Goal: Task Accomplishment & Management: Use online tool/utility

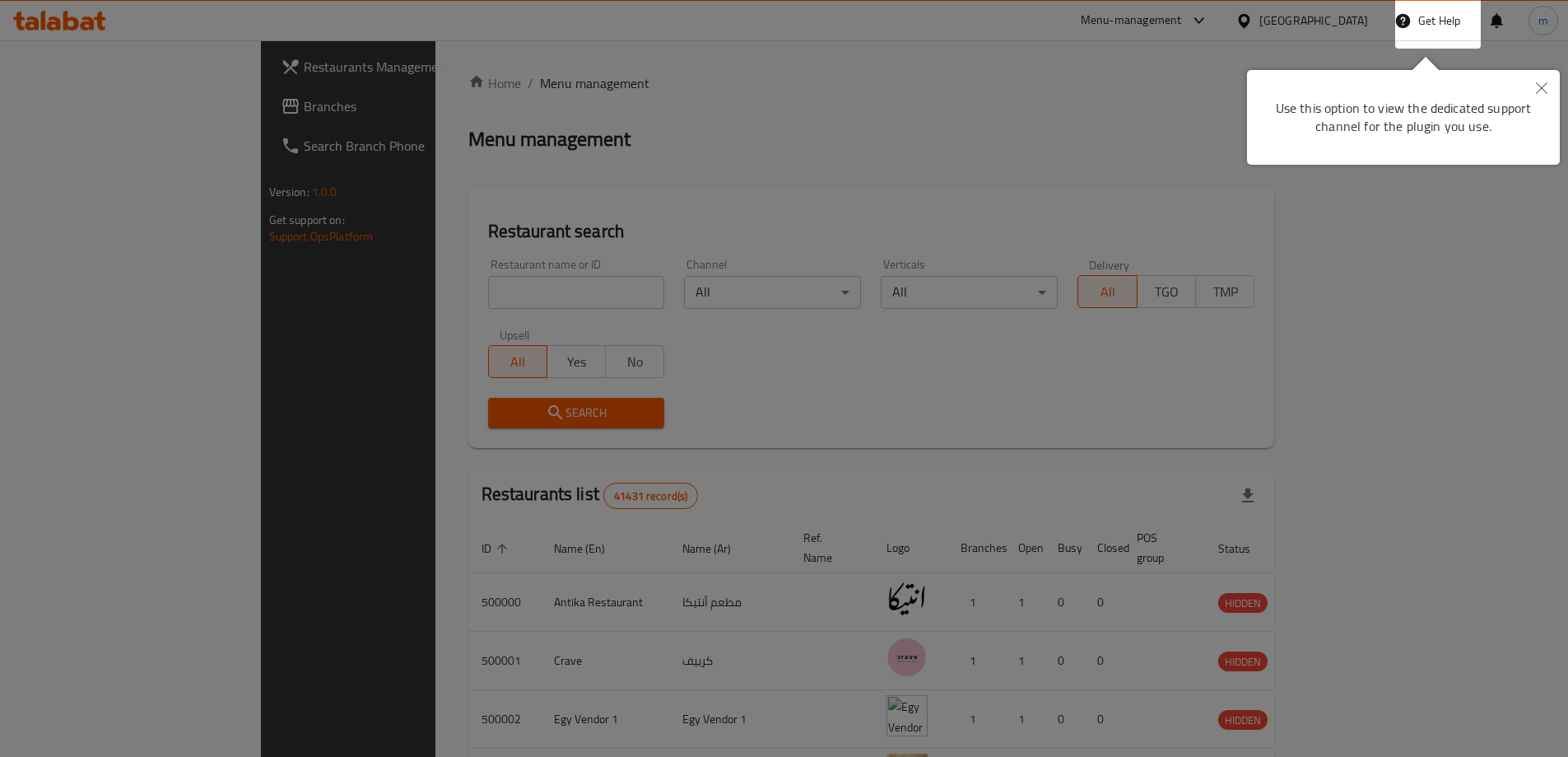
click at [1535, 96] on button "Close" at bounding box center [1541, 88] width 36 height 38
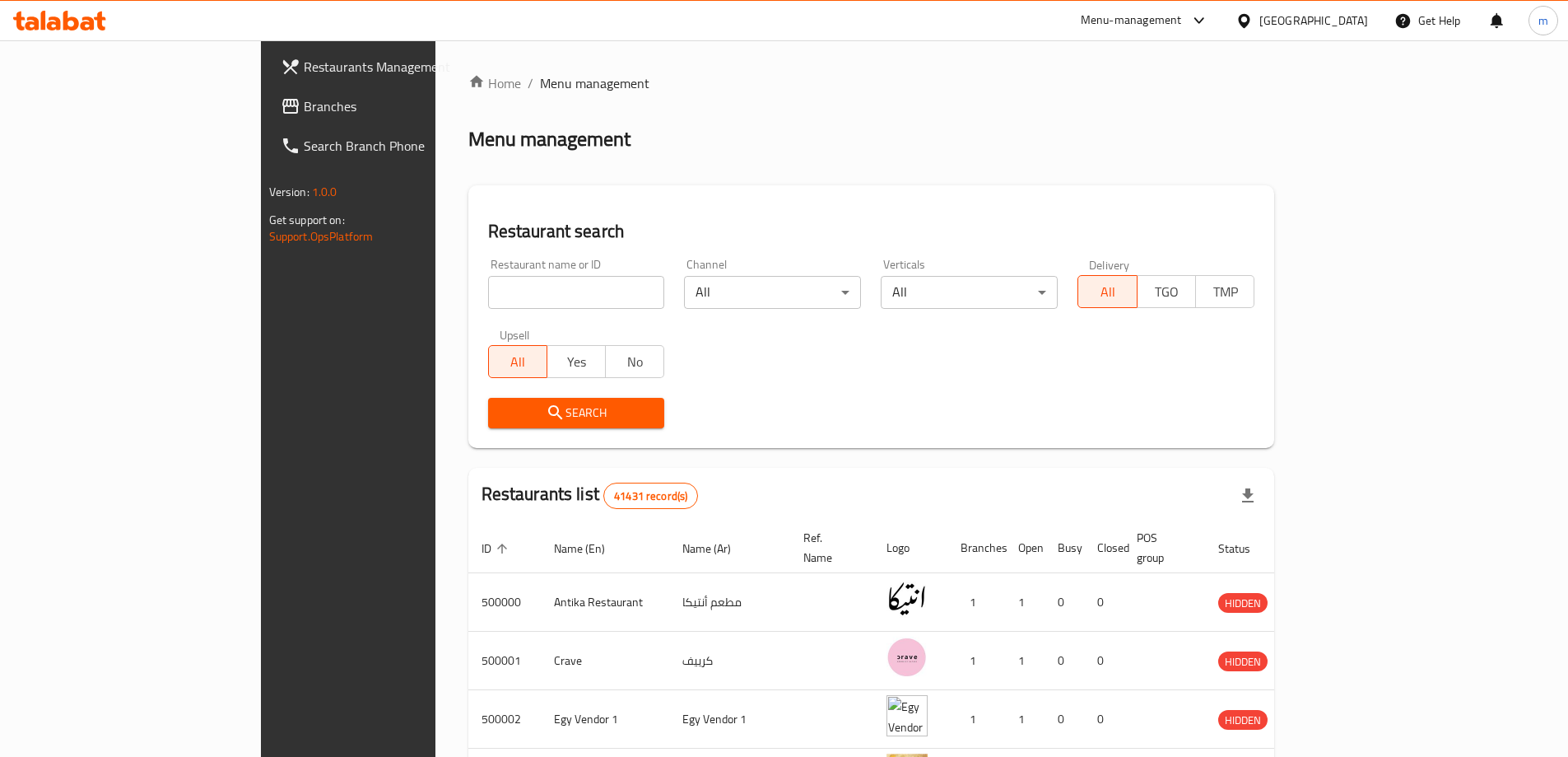
click at [1253, 15] on icon at bounding box center [1244, 20] width 18 height 18
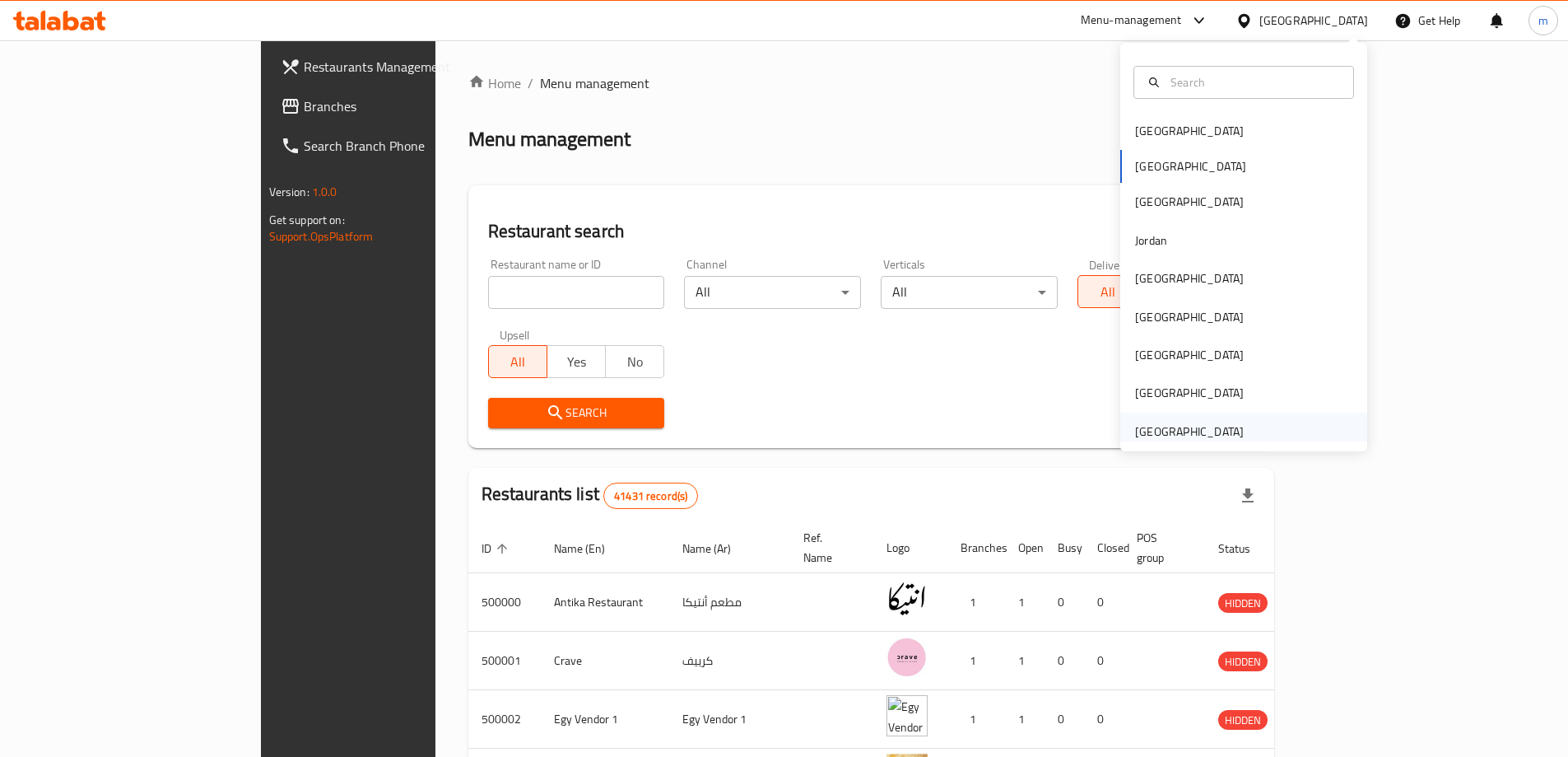
click at [1195, 428] on div "[GEOGRAPHIC_DATA]" at bounding box center [1189, 431] width 109 height 18
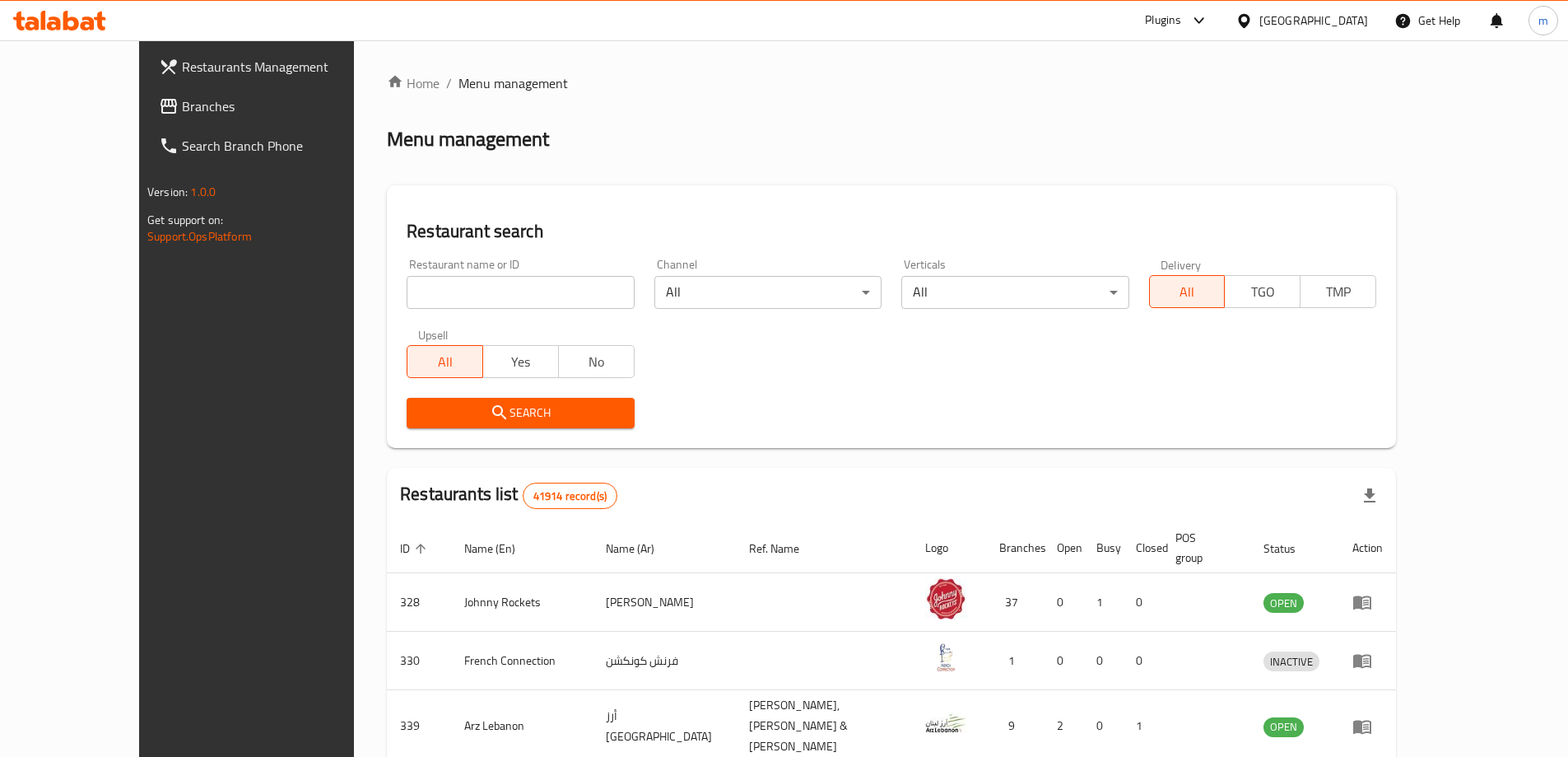
click at [182, 108] on span "Branches" at bounding box center [284, 106] width 205 height 20
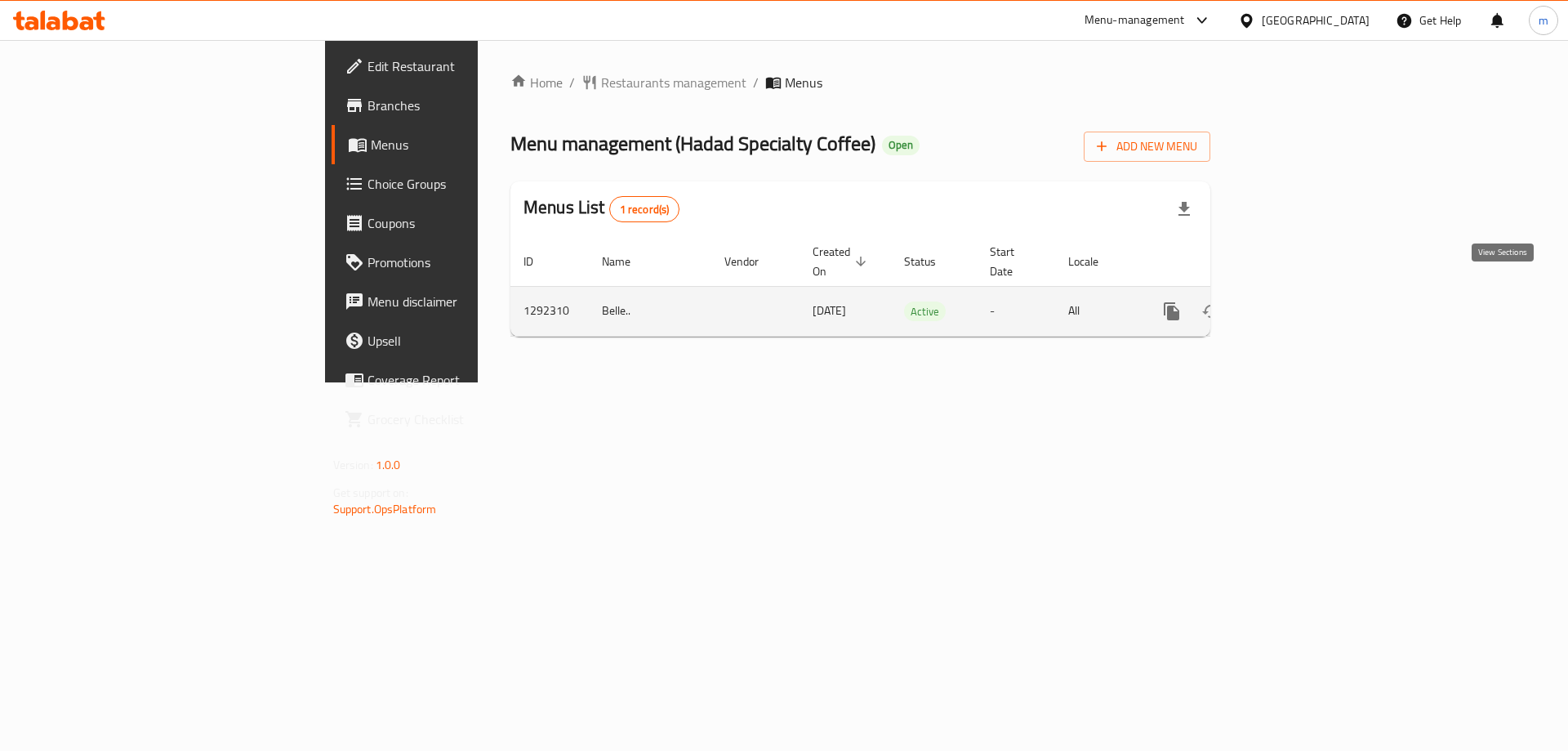
click at [1300, 302] on icon "enhanced table" at bounding box center [1289, 311] width 19 height 19
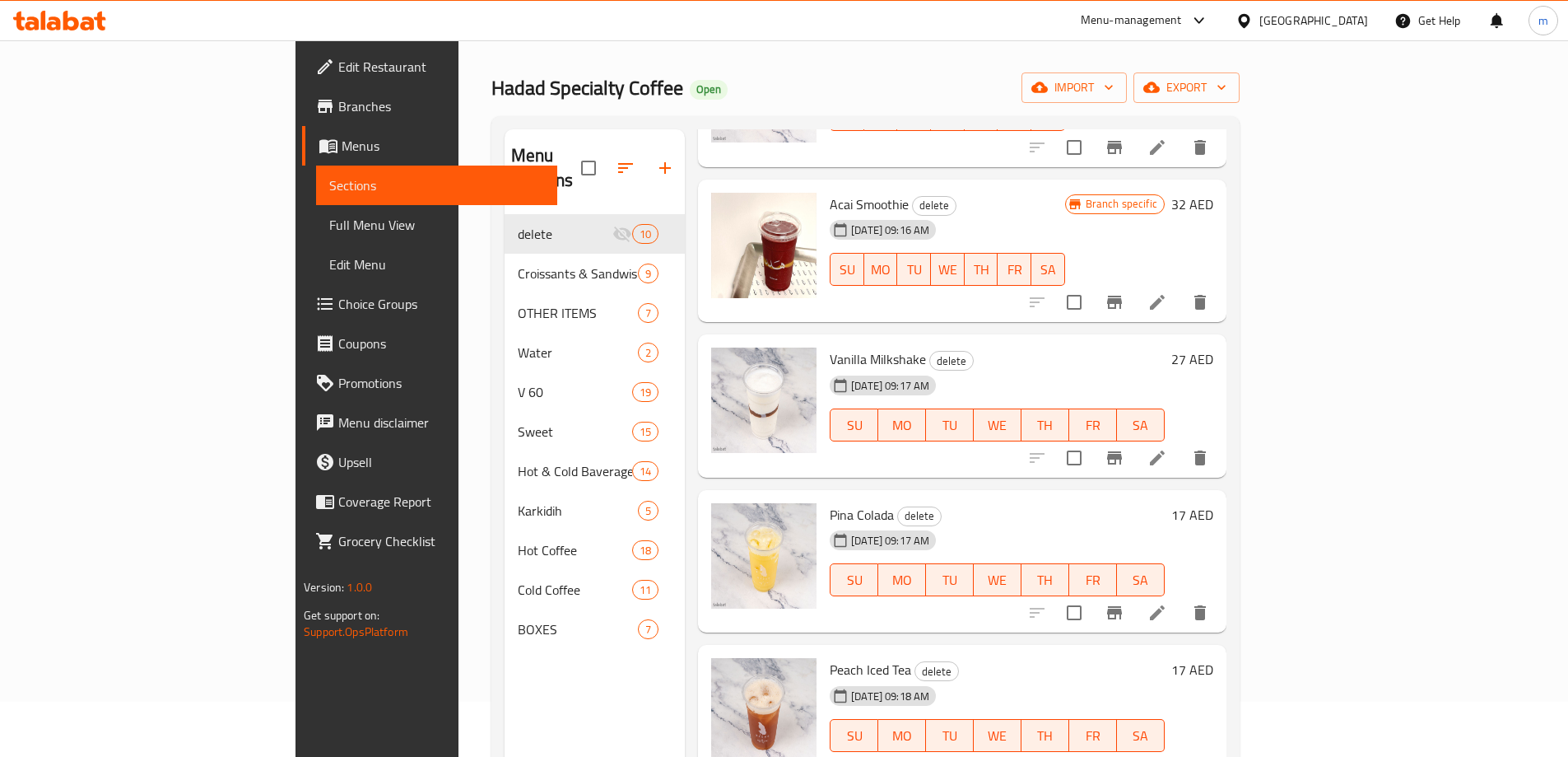
scroll to position [83, 0]
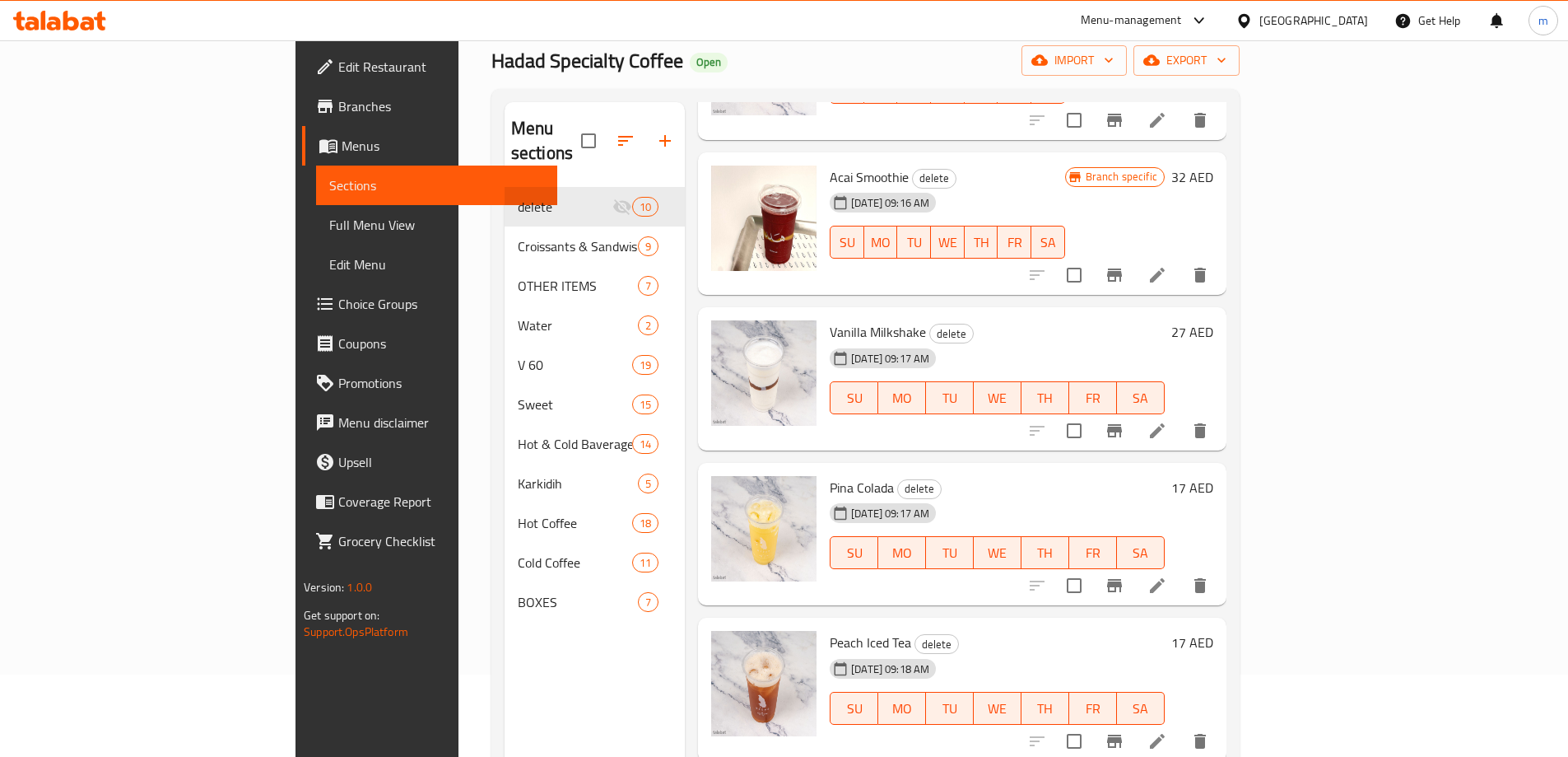
click at [338, 113] on span "Branches" at bounding box center [441, 106] width 205 height 20
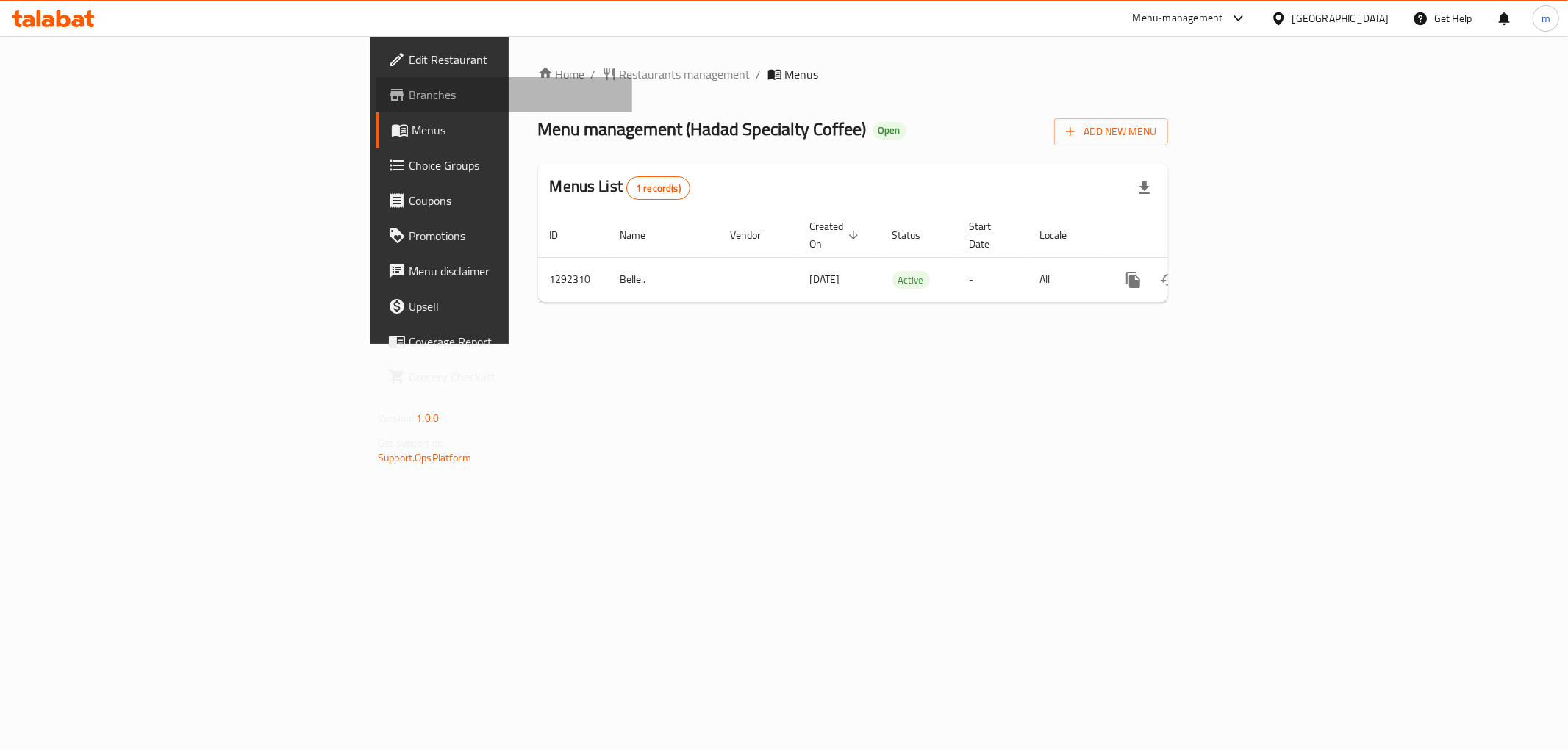
click at [408, 100] on span "Branches" at bounding box center [514, 95] width 212 height 17
click at [376, 85] on link "Branches" at bounding box center [504, 95] width 256 height 36
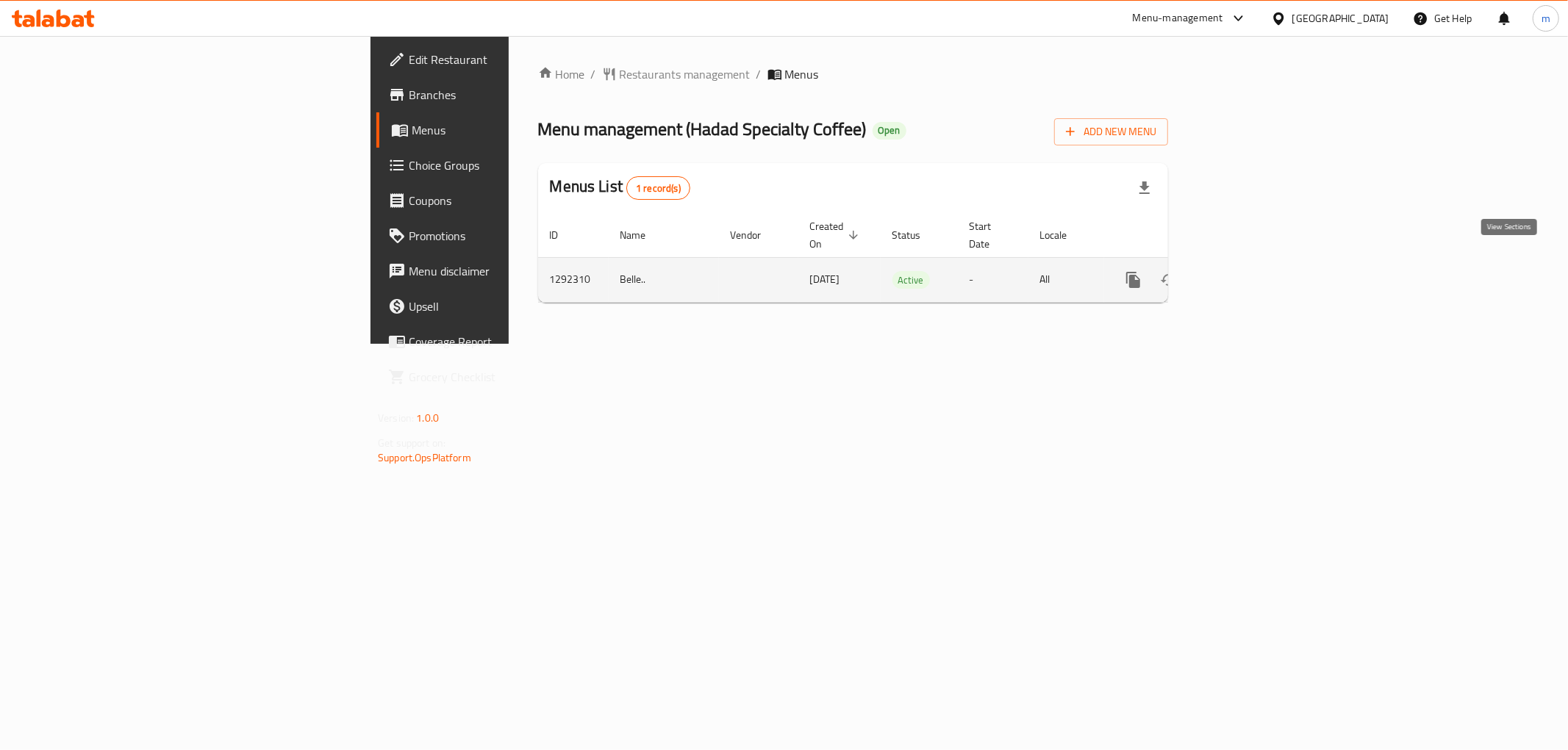
click at [1248, 271] on icon "enhanced table" at bounding box center [1238, 280] width 17 height 17
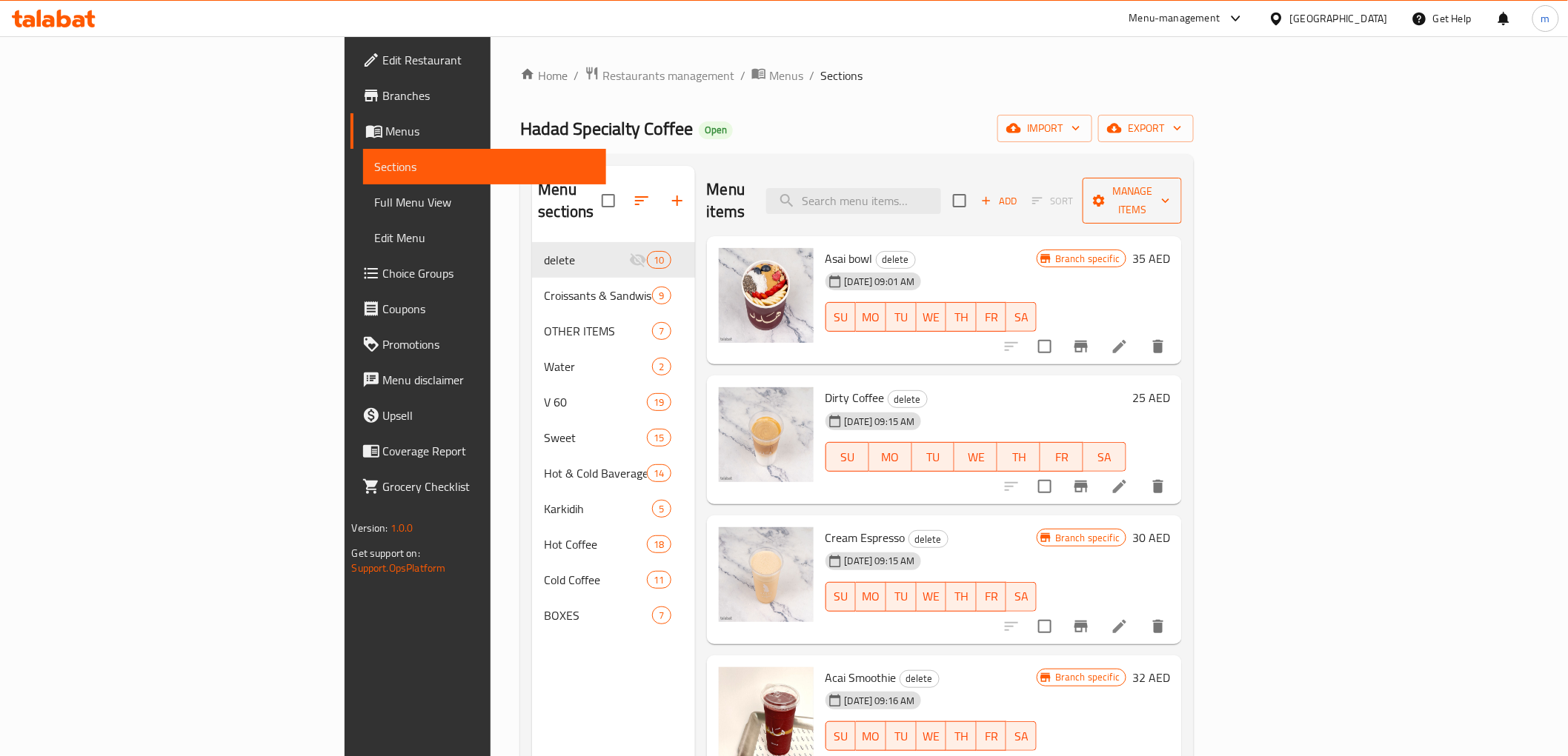
click at [1170, 186] on span "Manage items" at bounding box center [1132, 201] width 75 height 37
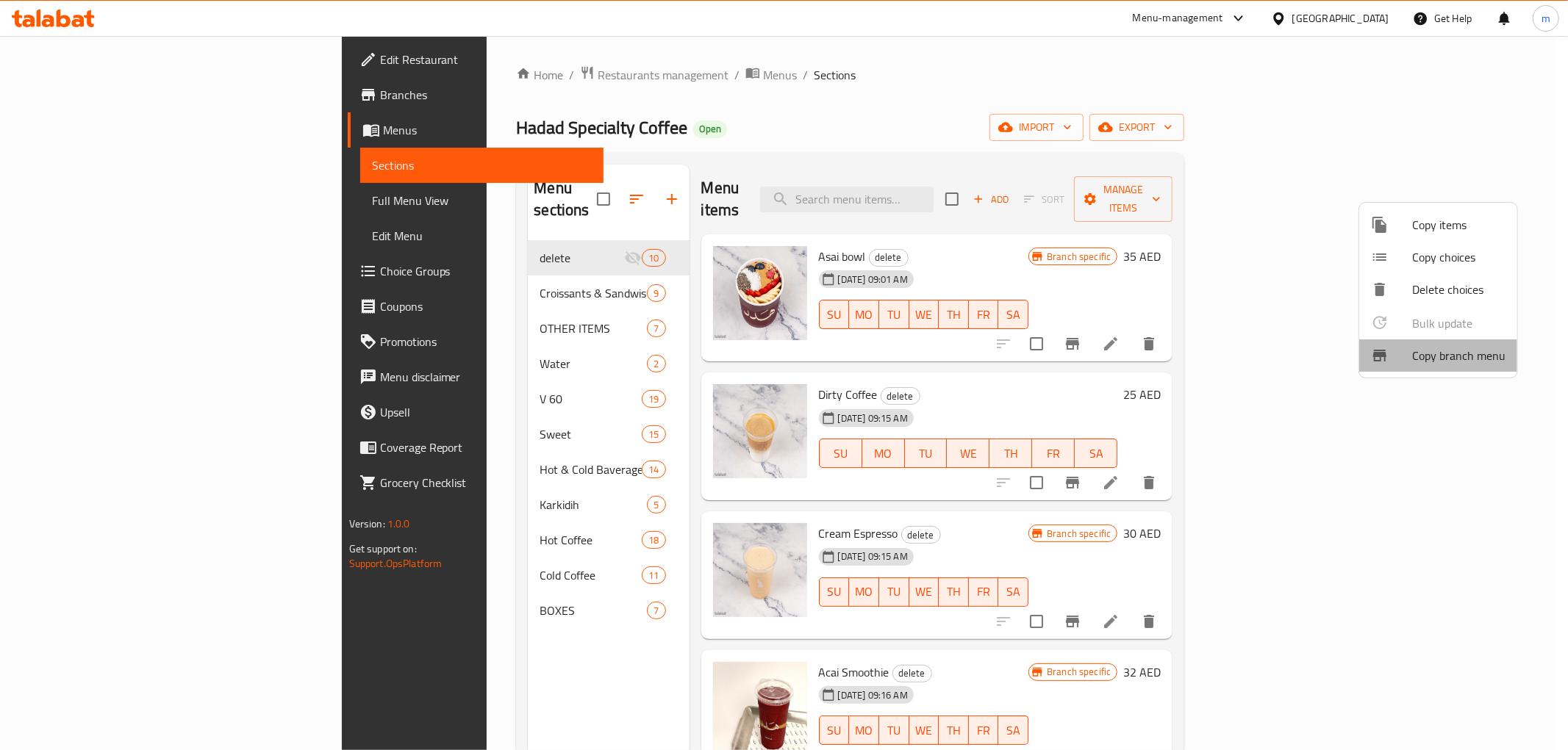
click at [1490, 353] on span "Copy branch menu" at bounding box center [1458, 355] width 93 height 17
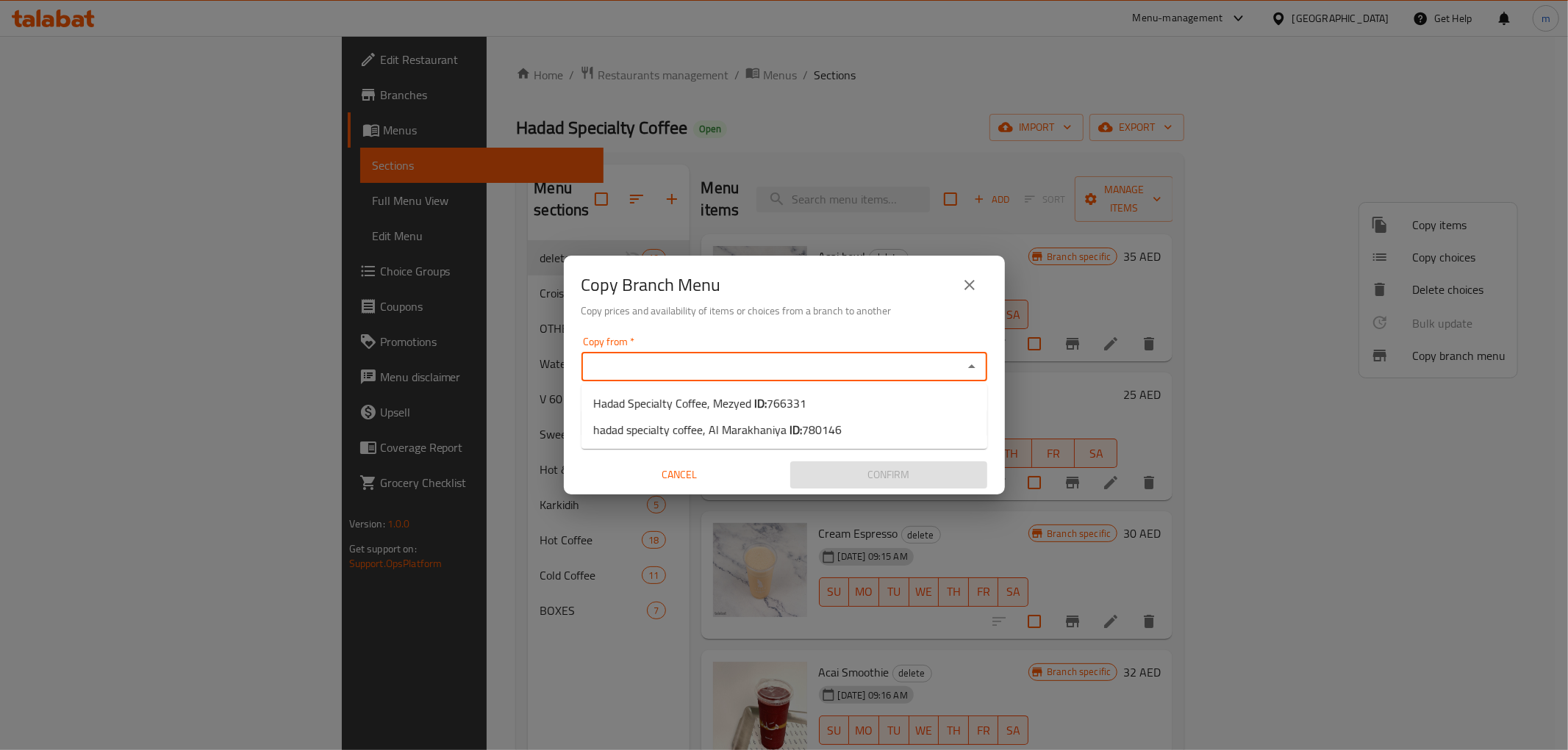
click at [882, 363] on input "Copy from   *" at bounding box center [772, 366] width 373 height 21
click at [848, 399] on li "Hadad Specialty Coffee, Mezyed ID: 766331" at bounding box center [784, 403] width 406 height 27
type input "Hadad Specialty Coffee, Mezyed"
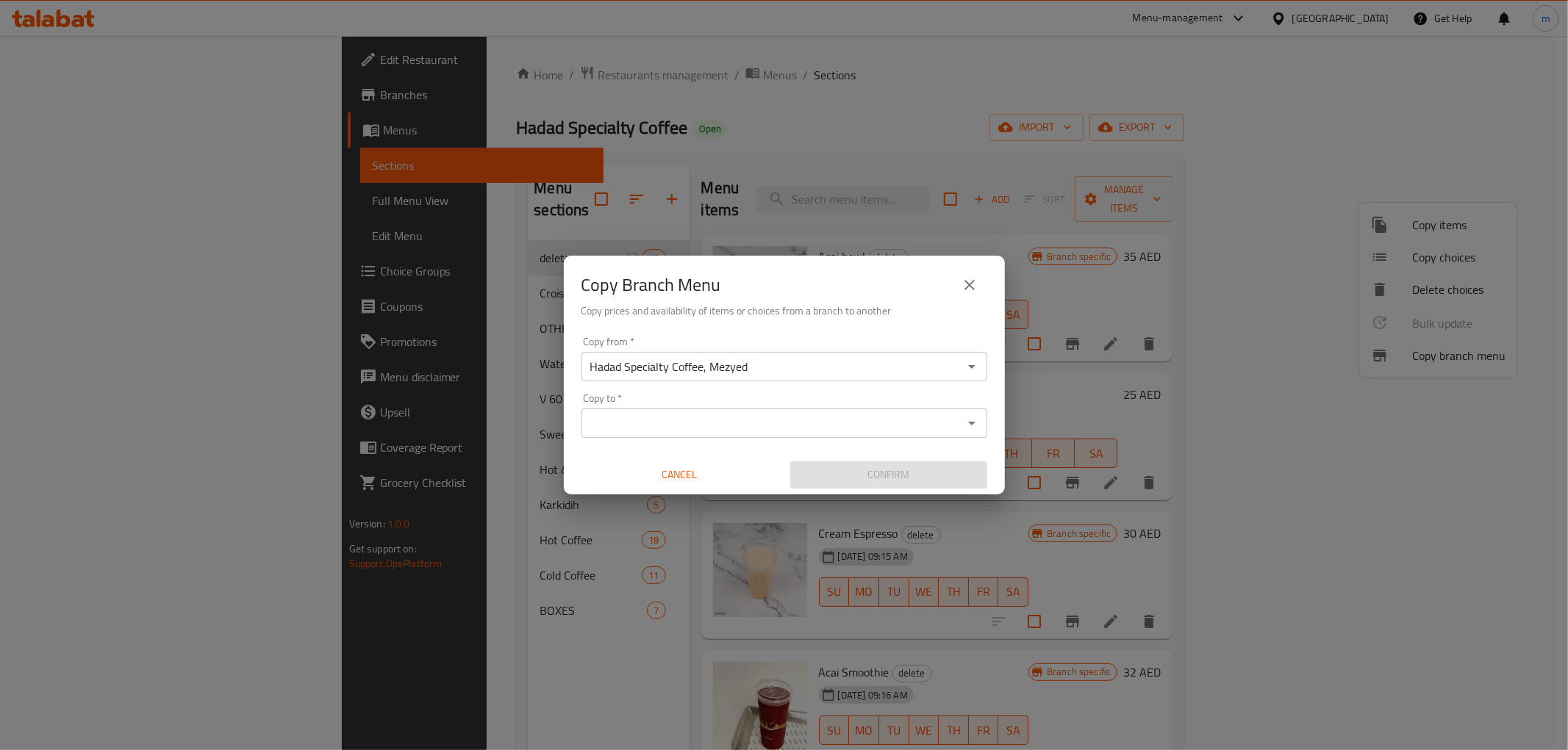
click at [945, 423] on input "Copy to   *" at bounding box center [772, 423] width 373 height 21
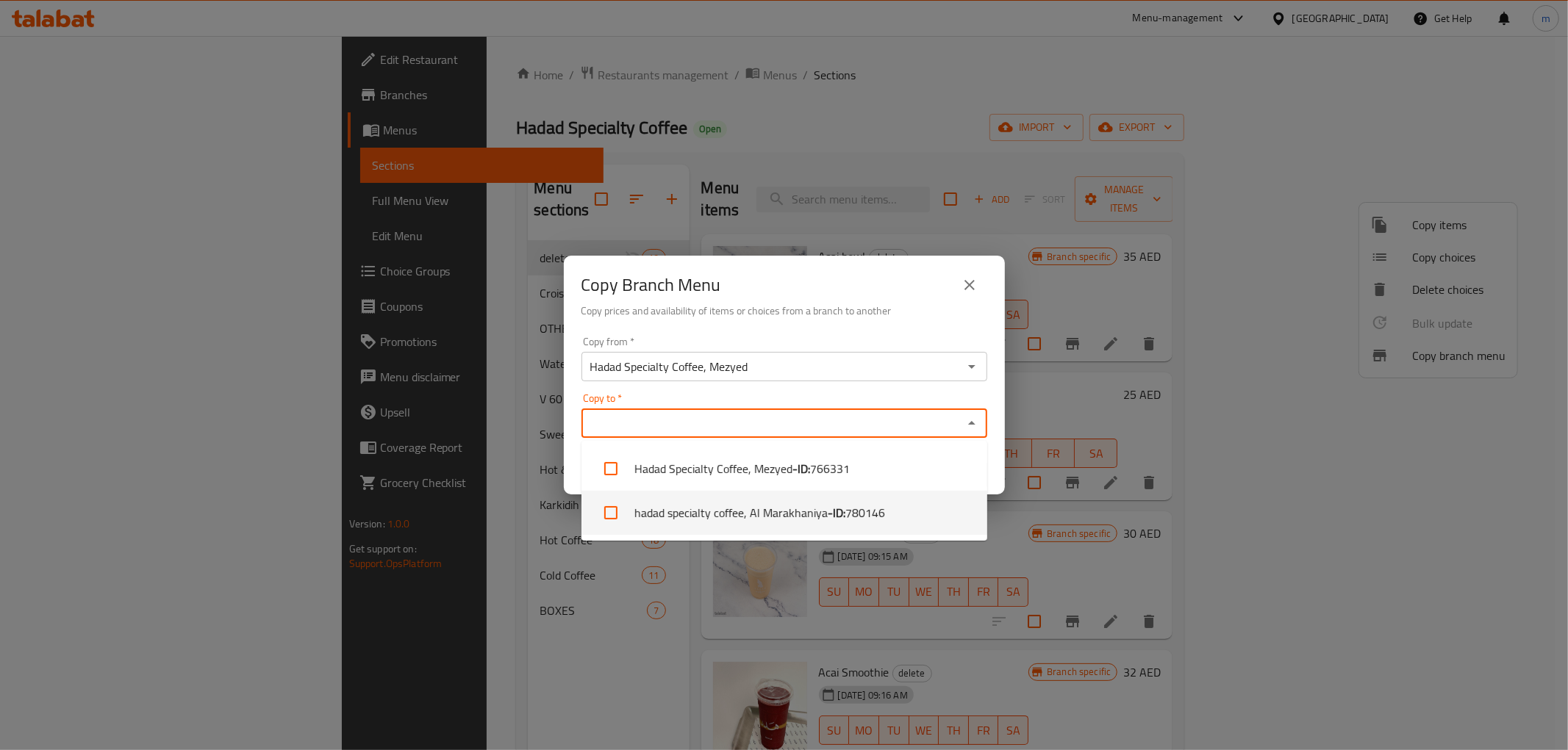
click at [868, 504] on span "780146" at bounding box center [865, 512] width 40 height 17
checkbox input "true"
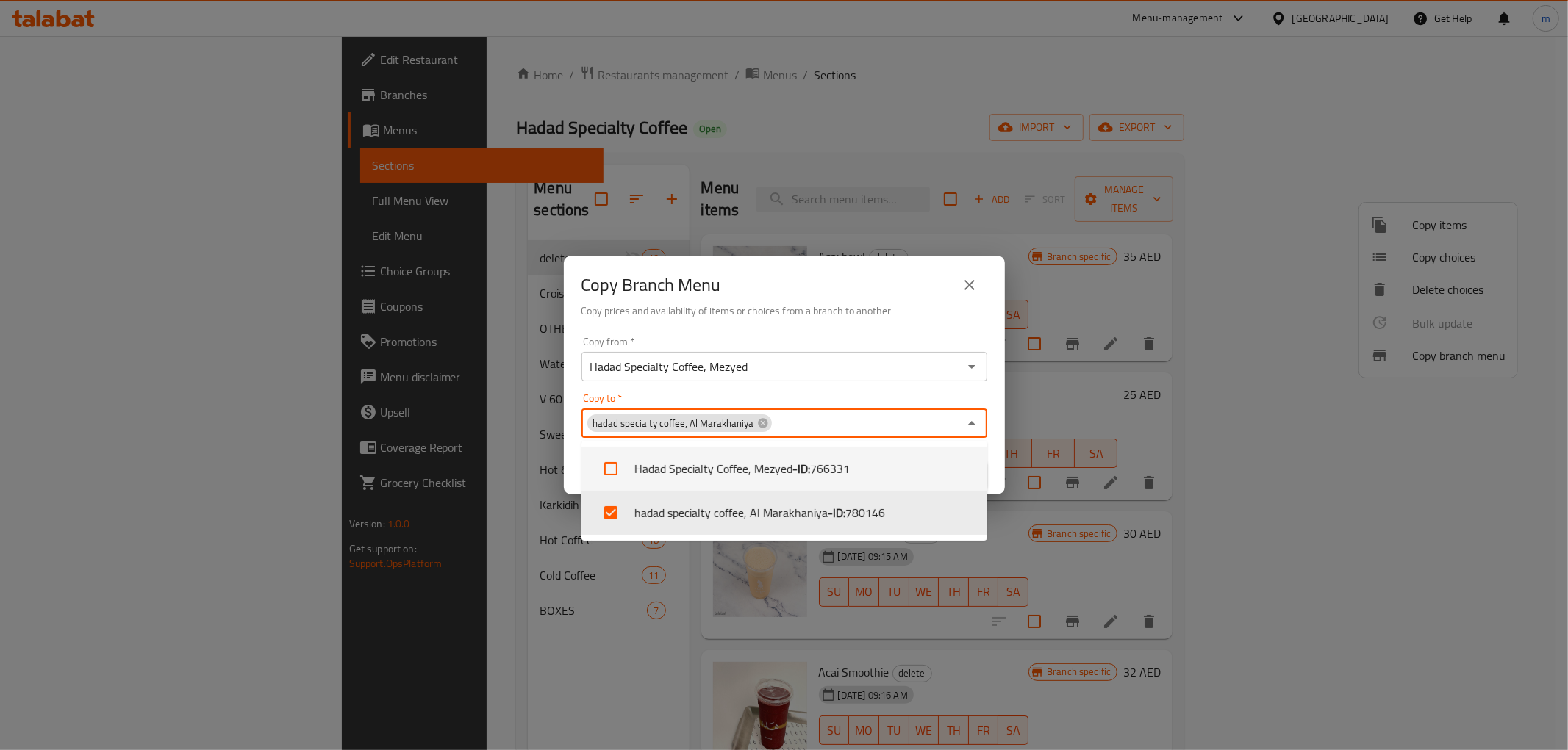
click at [983, 398] on div "Copy to   * hadad specialty coffee, Al Marakhaniya Copy to *" at bounding box center [784, 416] width 406 height 45
click at [857, 319] on div "Copy Branch Menu Copy prices and availability of items or choices from a branch…" at bounding box center [784, 293] width 441 height 75
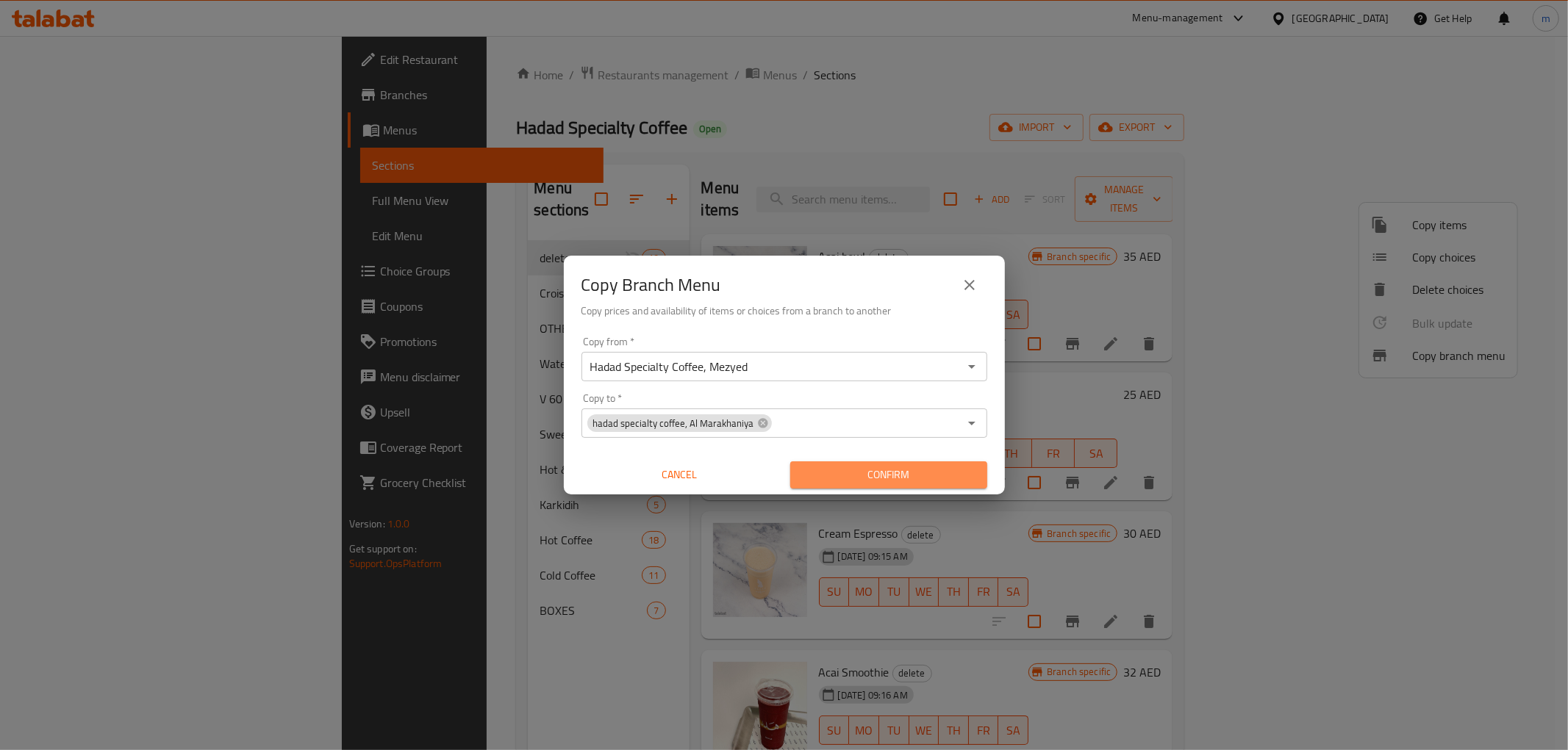
click at [899, 468] on span "Confirm" at bounding box center [888, 475] width 173 height 18
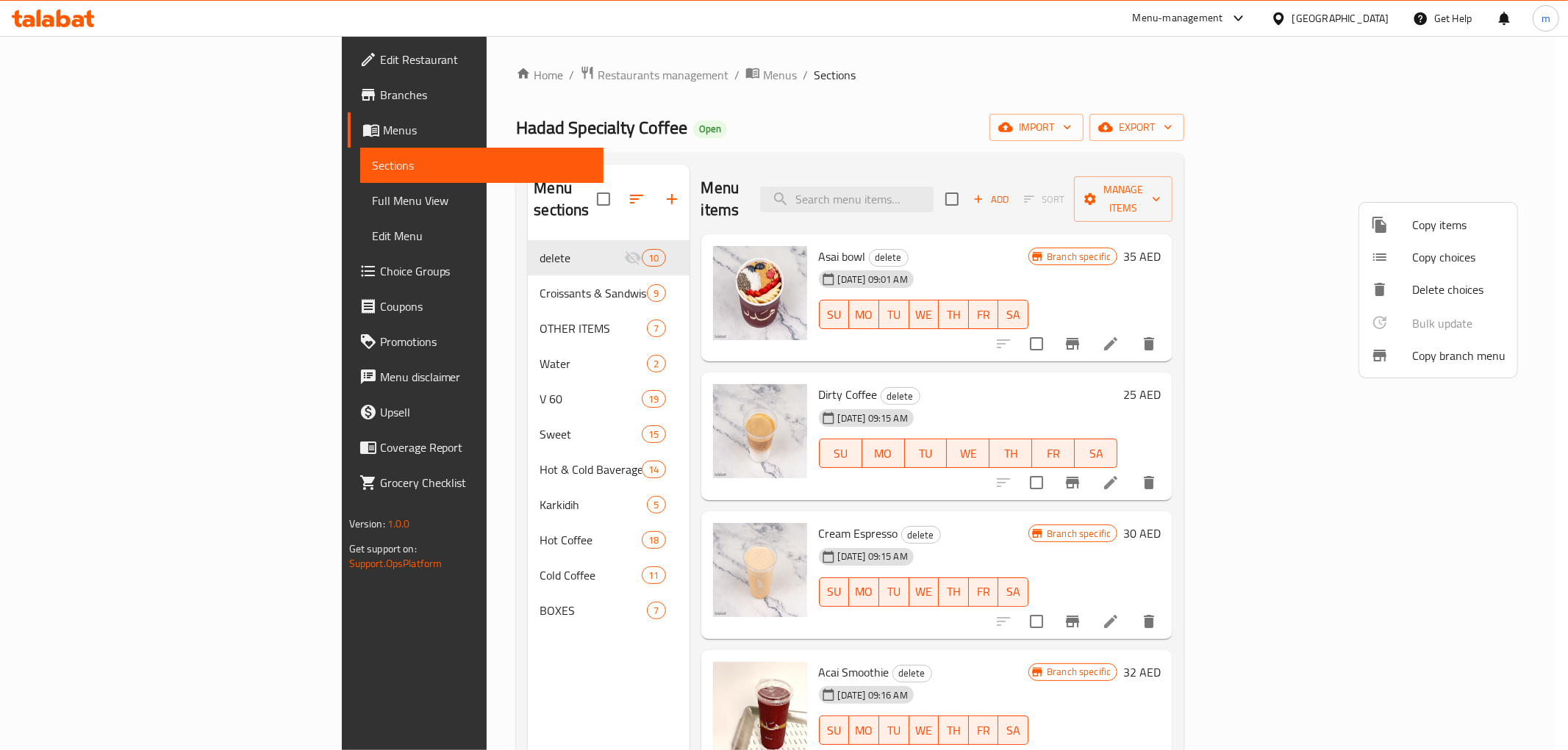
click at [80, 93] on div at bounding box center [784, 375] width 1568 height 750
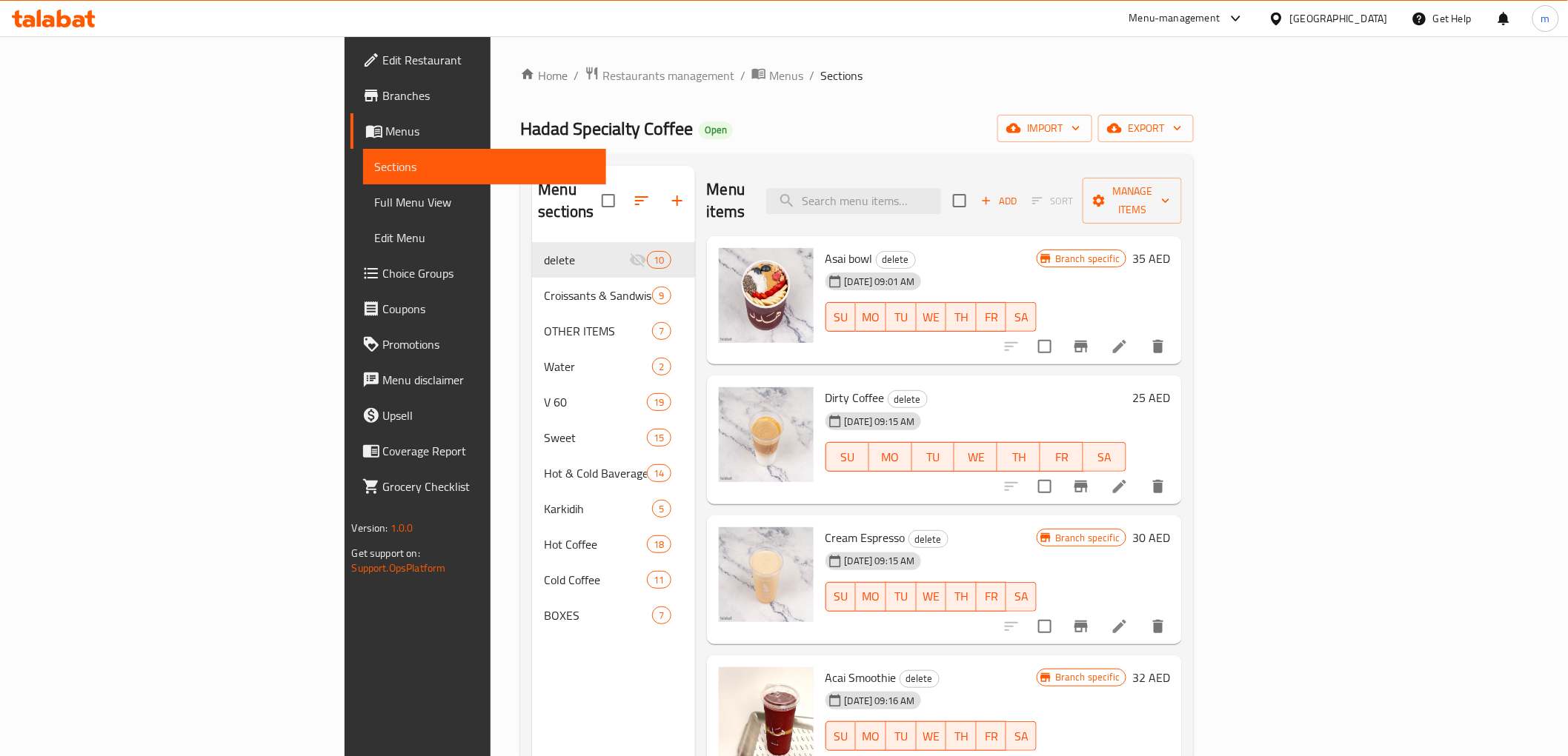
click at [383, 94] on span "Branches" at bounding box center [489, 95] width 211 height 18
